Goal: Task Accomplishment & Management: Use online tool/utility

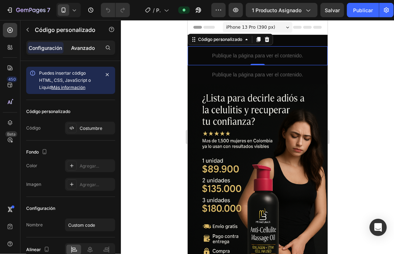
click at [87, 46] on p "Avanzado" at bounding box center [83, 48] width 24 height 8
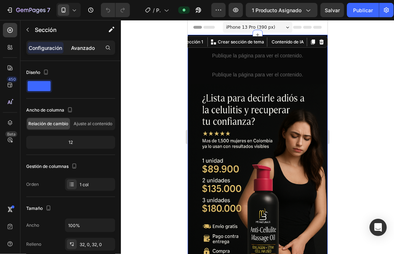
click at [83, 52] on div "Avanzado" at bounding box center [83, 47] width 36 height 11
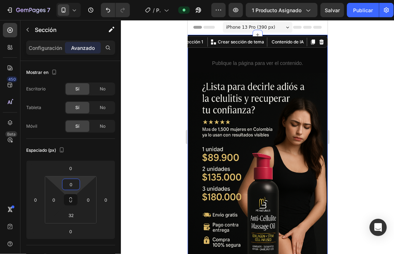
drag, startPoint x: 70, startPoint y: 177, endPoint x: 70, endPoint y: 182, distance: 5.4
click at [70, 0] on html "7 / Página del producto - [DATE] 17:37:55 Preview 1 producto asignado Salvar Pu…" at bounding box center [197, 0] width 394 height 0
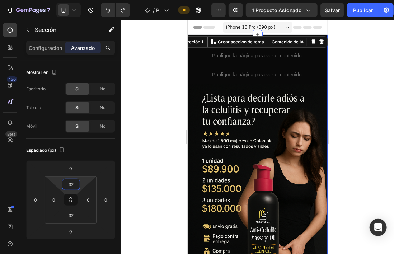
type input "0"
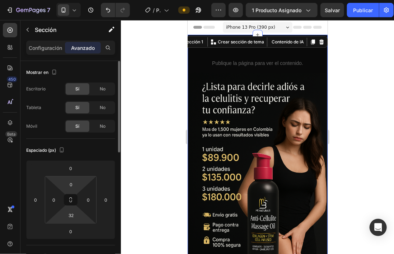
drag, startPoint x: 72, startPoint y: 177, endPoint x: 70, endPoint y: 205, distance: 28.8
click at [70, 0] on html "7 / Página del producto - [DATE] 17:37:55 Preview 1 producto asignado Salvar Pu…" at bounding box center [197, 0] width 394 height 0
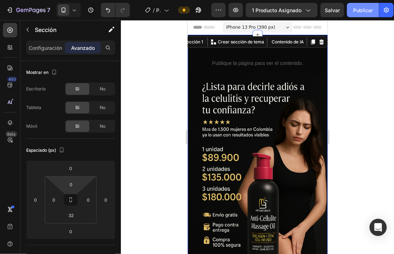
click at [365, 12] on font "Publicar" at bounding box center [363, 10] width 20 height 8
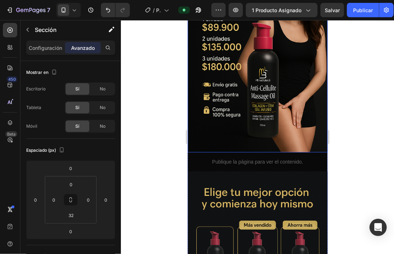
scroll to position [134, 0]
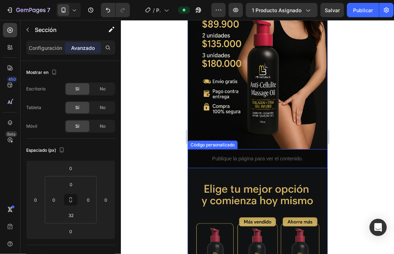
click at [269, 155] on p "Publique la página para ver el contenido." at bounding box center [257, 159] width 140 height 8
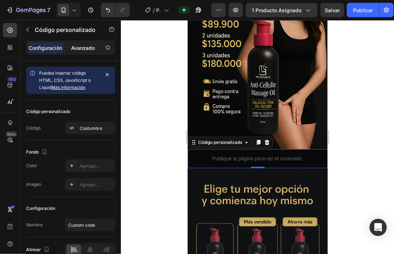
click at [88, 49] on p "Avanzado" at bounding box center [83, 48] width 24 height 8
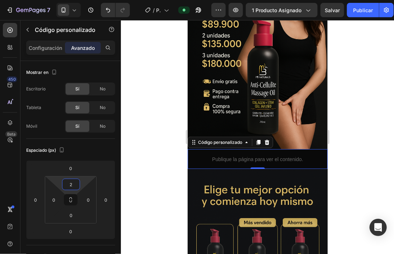
type input "0"
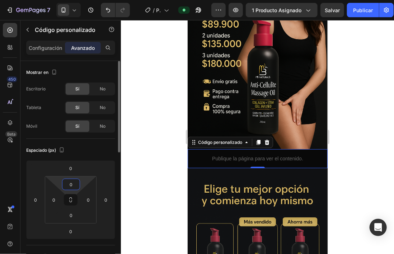
drag, startPoint x: 70, startPoint y: 176, endPoint x: 71, endPoint y: 188, distance: 11.5
click at [71, 0] on html "7 / Página del producto - [DATE] 17:37:55 Preview 1 producto asignado Salvar Pu…" at bounding box center [197, 0] width 394 height 0
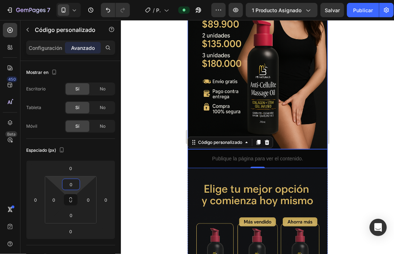
click at [288, 102] on img at bounding box center [257, 44] width 140 height 210
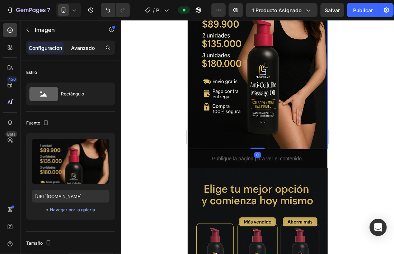
click at [83, 45] on p "Avanzado" at bounding box center [83, 48] width 24 height 8
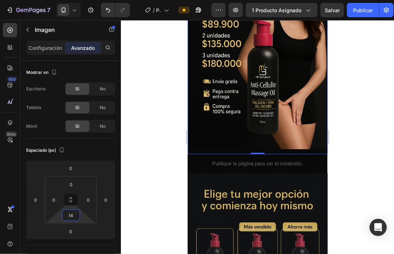
type input "0"
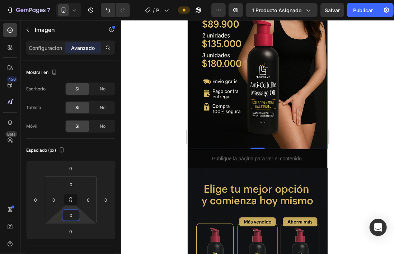
drag, startPoint x: 71, startPoint y: 223, endPoint x: 71, endPoint y: 236, distance: 13.3
click at [71, 0] on html "7 / Página del producto - [DATE] 17:37:55 Preview 1 producto asignado Salvar Pu…" at bounding box center [197, 0] width 394 height 0
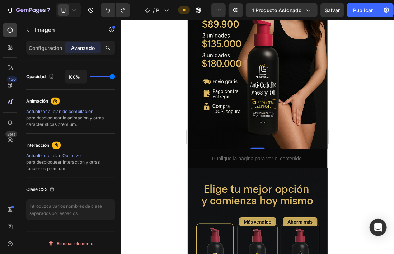
scroll to position [0, 0]
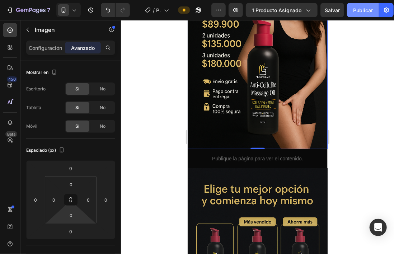
click at [368, 16] on button "Publicar" at bounding box center [363, 10] width 32 height 14
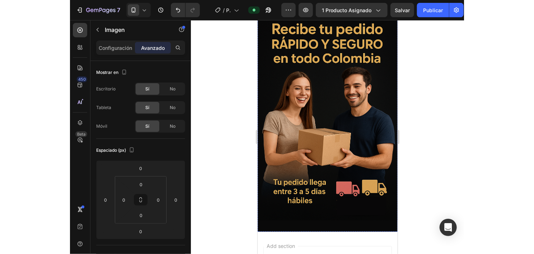
scroll to position [2280, 0]
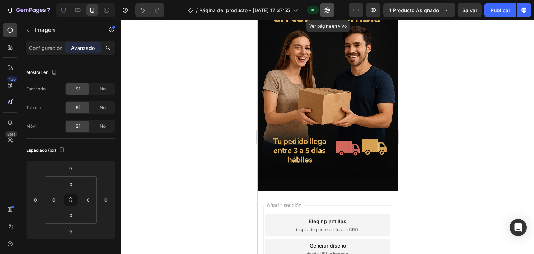
click at [329, 11] on icon "button" at bounding box center [327, 9] width 7 height 7
